Goal: Obtain resource: Obtain resource

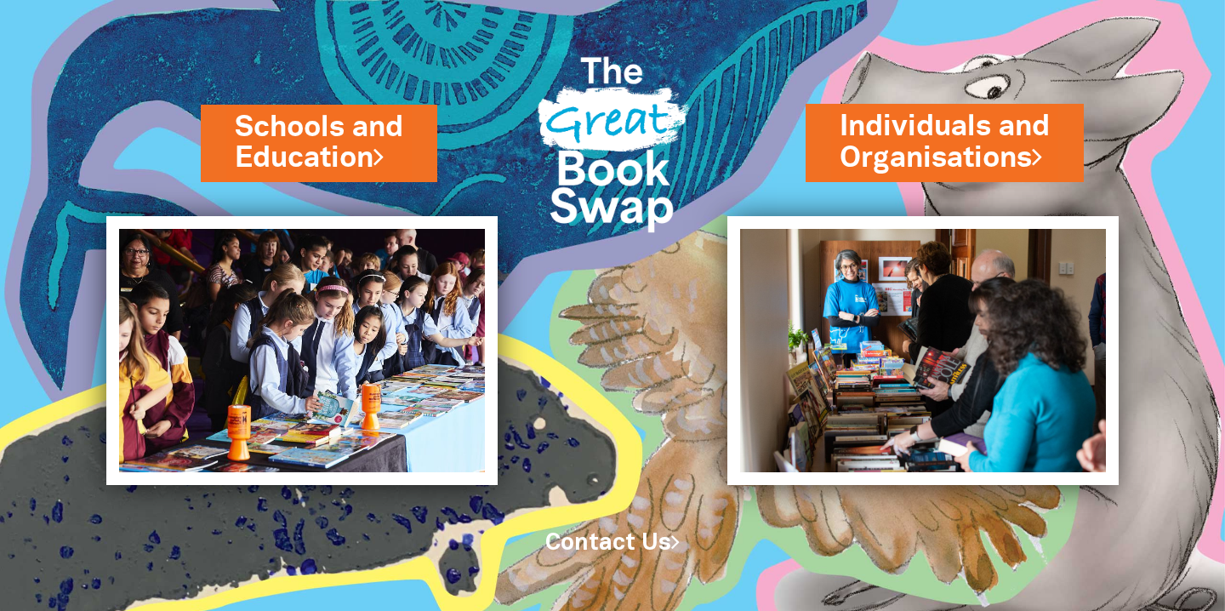
click at [296, 175] on link "Schools and Education" at bounding box center [319, 142] width 168 height 71
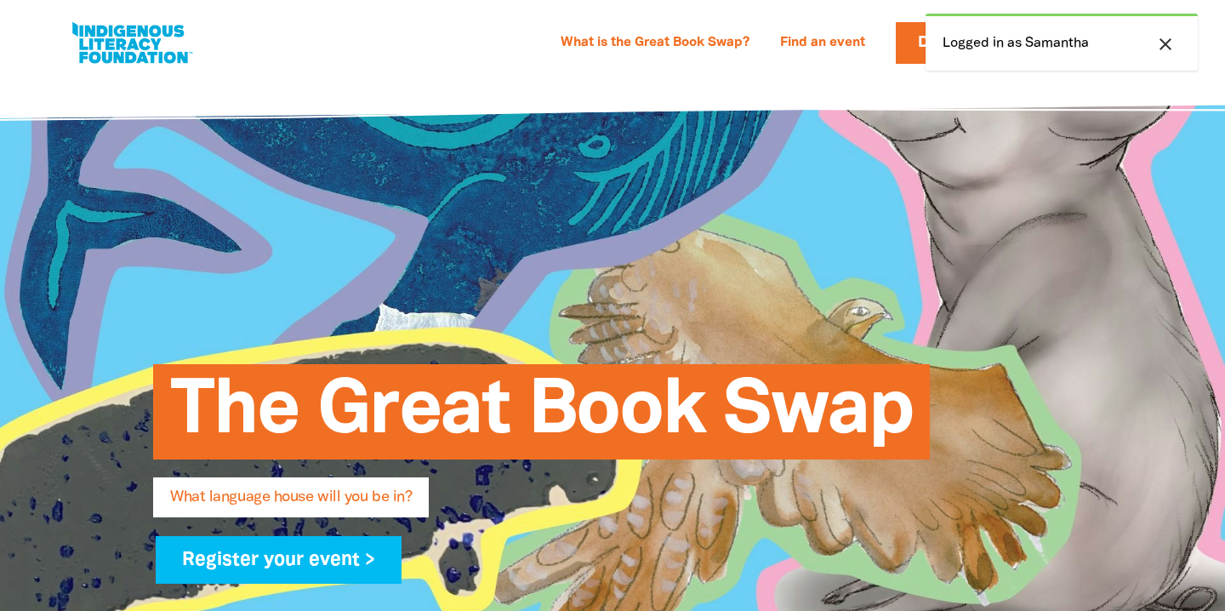
select select "primary-school"
click at [1177, 43] on button "close" at bounding box center [1165, 44] width 31 height 22
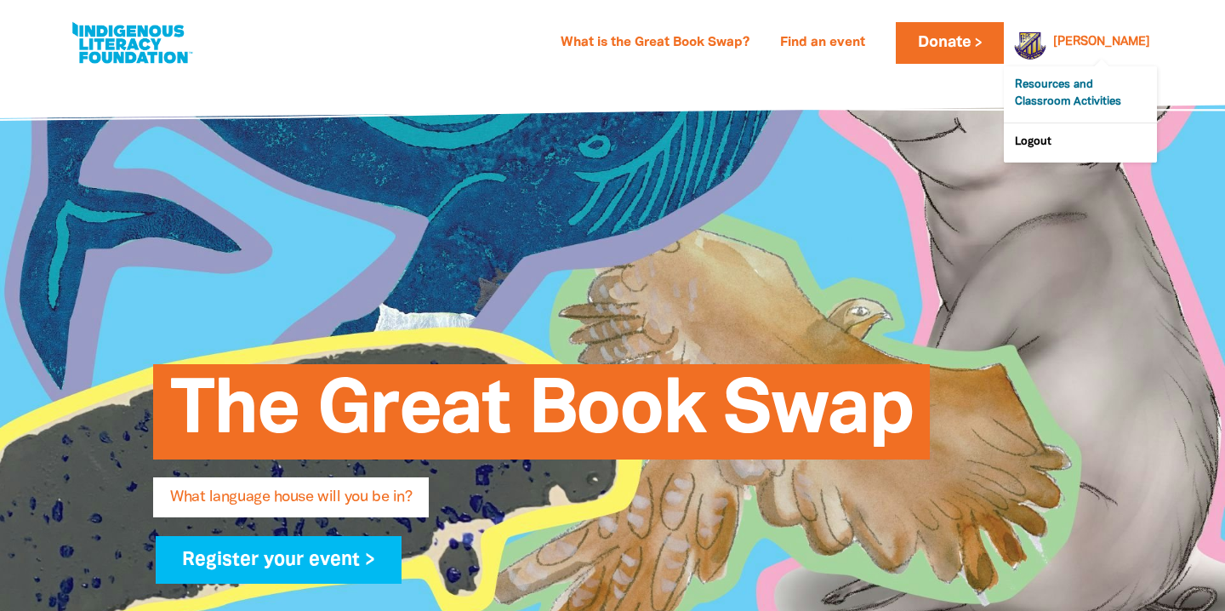
click at [1062, 102] on link "Resources and Classroom Activities" at bounding box center [1080, 94] width 153 height 56
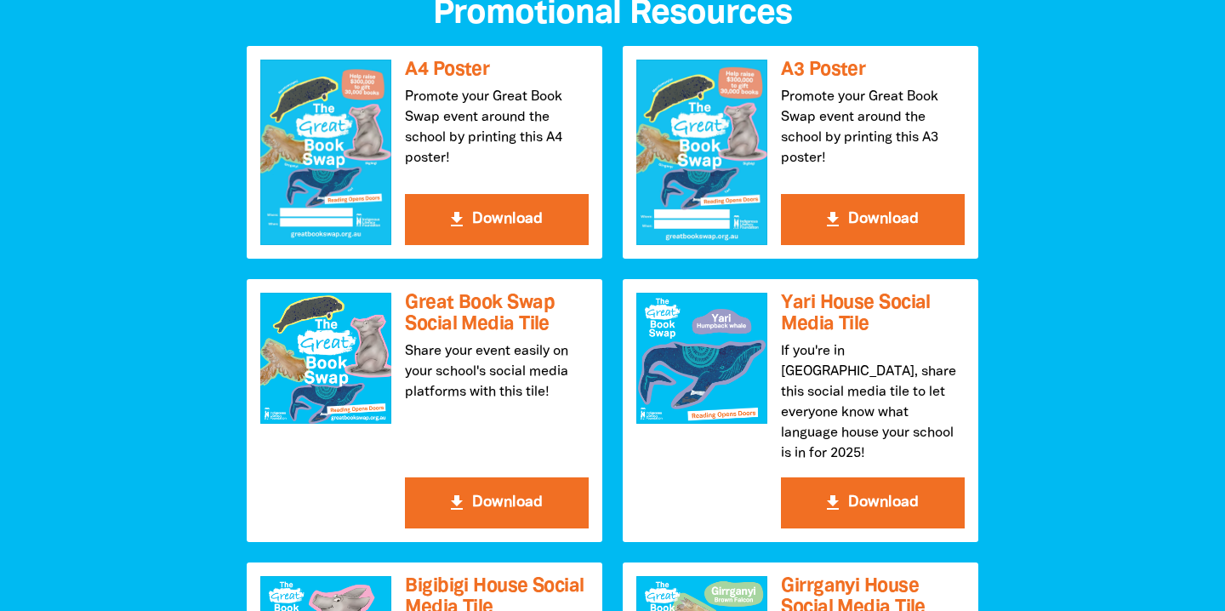
scroll to position [1847, 0]
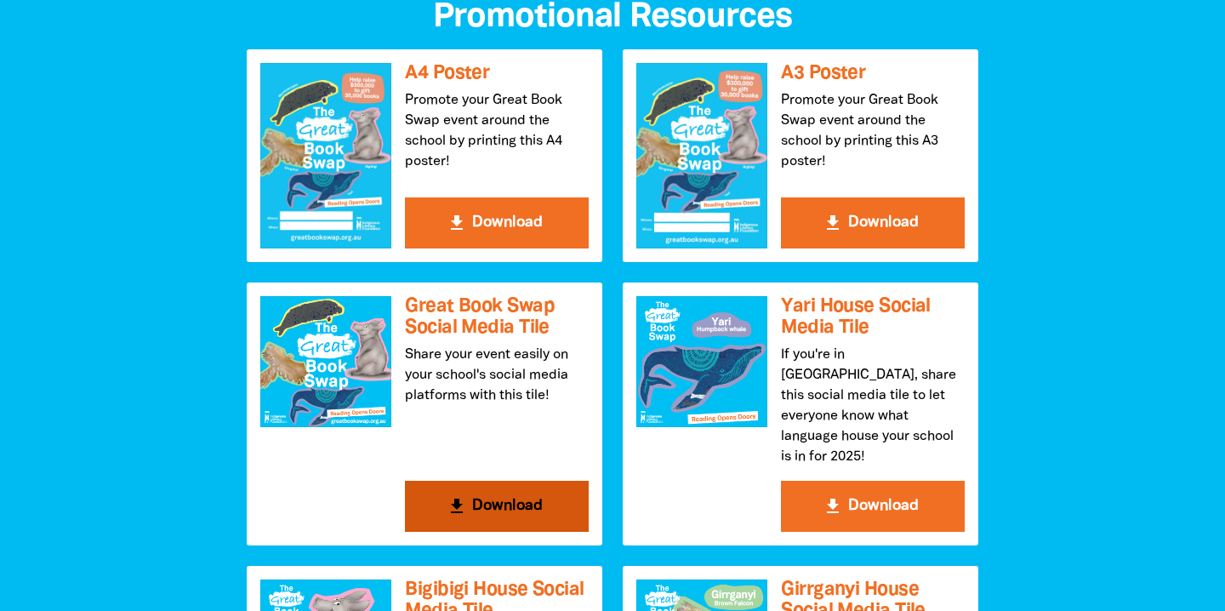
click at [290, 361] on div at bounding box center [325, 361] width 131 height 131
